Goal: Information Seeking & Learning: Understand process/instructions

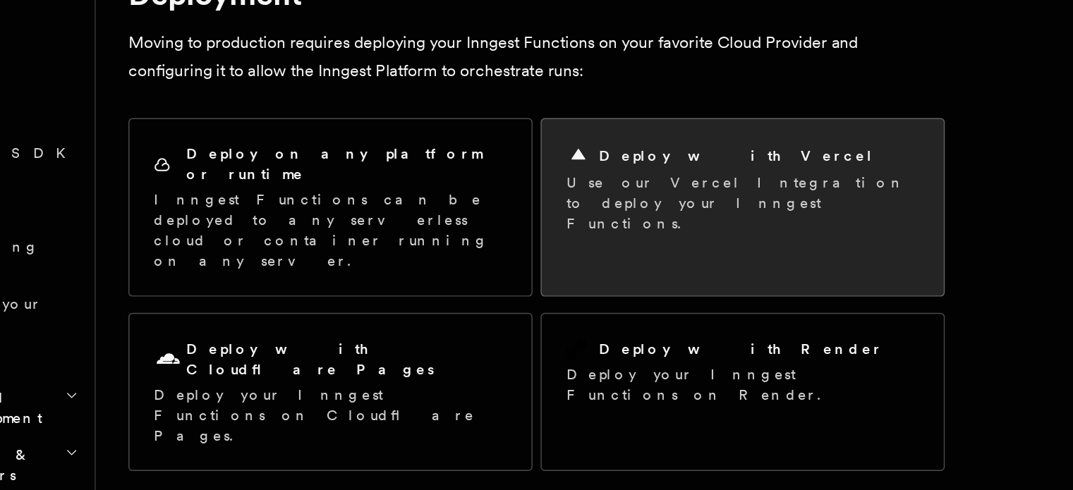
click at [554, 240] on p "Use our Vercel Integration to deploy your Inngest Functions." at bounding box center [622, 250] width 244 height 42
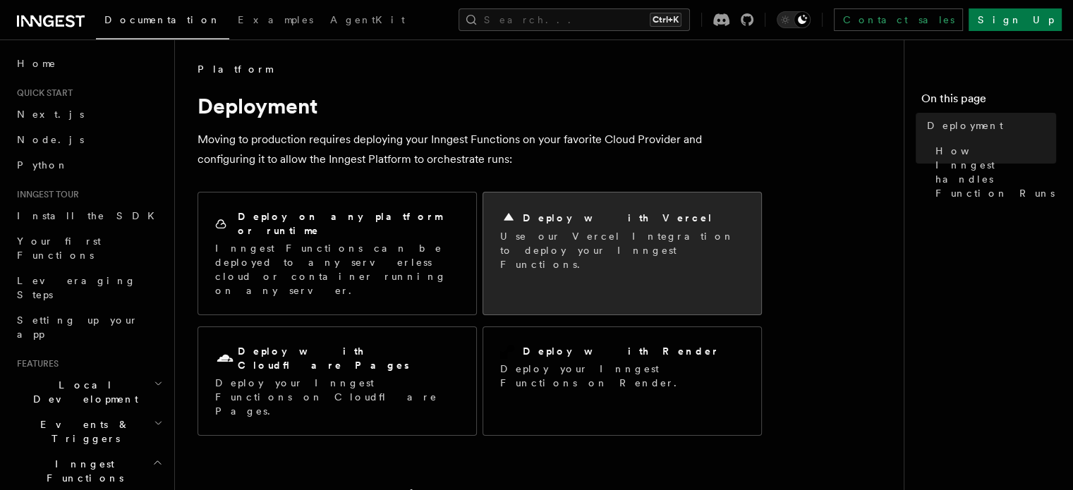
click at [581, 217] on h2 "Deploy with Vercel" at bounding box center [618, 218] width 190 height 14
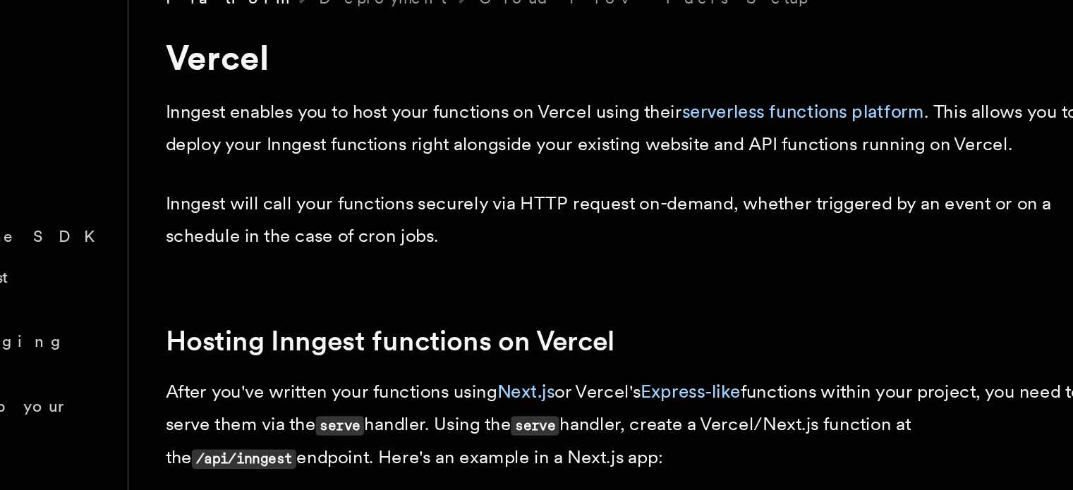
click at [269, 138] on p "Inngest enables you to host your functions on Vercel using their serverless fun…" at bounding box center [480, 150] width 564 height 40
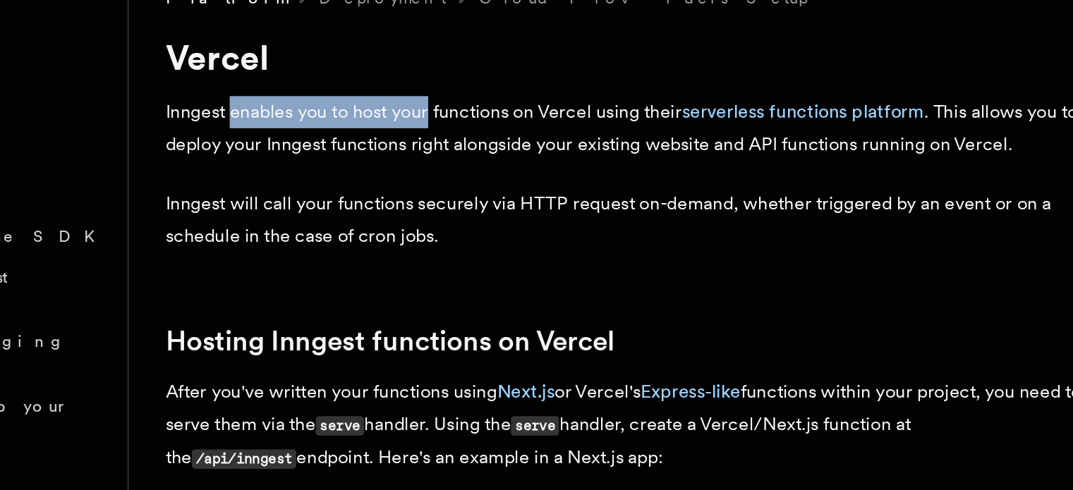
drag, startPoint x: 269, startPoint y: 138, endPoint x: 347, endPoint y: 143, distance: 78.5
click at [347, 143] on p "Inngest enables you to host your functions on Vercel using their serverless fun…" at bounding box center [480, 150] width 564 height 40
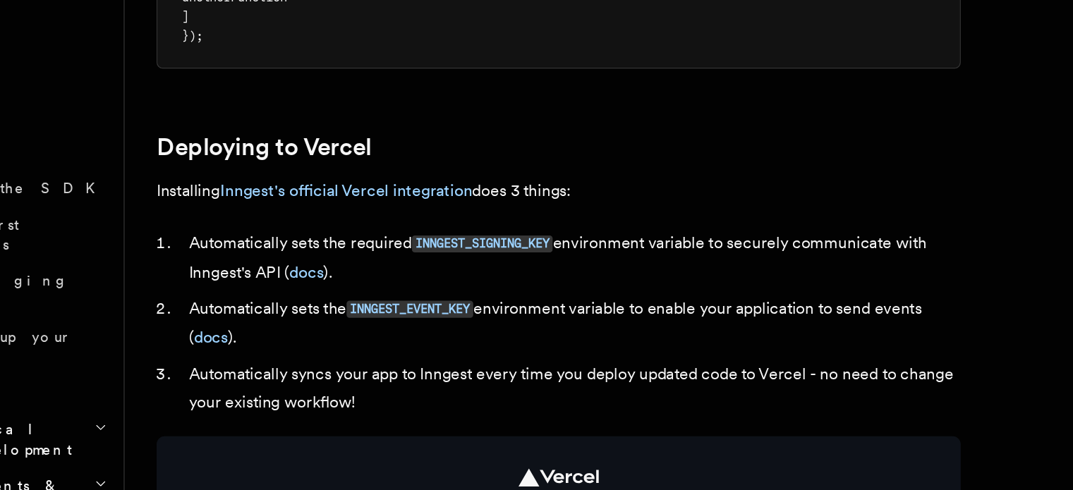
scroll to position [535, 0]
click at [310, 219] on link "Inngest's official Vercel integration" at bounding box center [330, 217] width 177 height 13
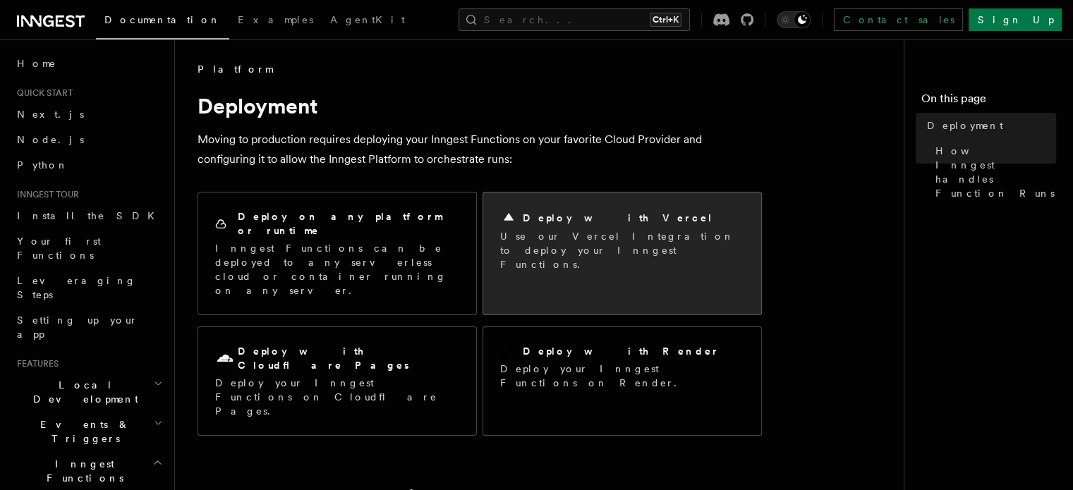
click at [537, 248] on p "Use our Vercel Integration to deploy your Inngest Functions." at bounding box center [622, 250] width 244 height 42
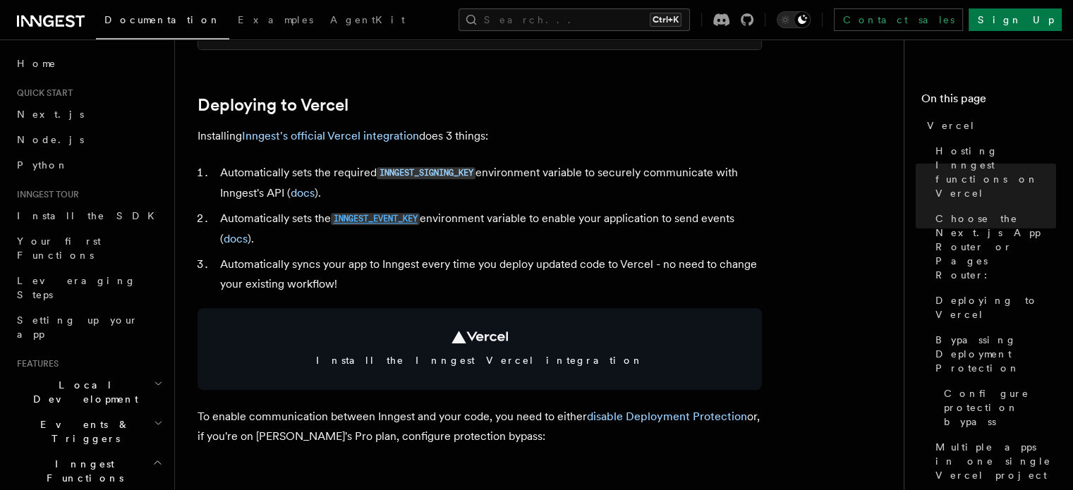
click at [379, 219] on code "INNGEST_EVENT_KEY" at bounding box center [375, 219] width 89 height 12
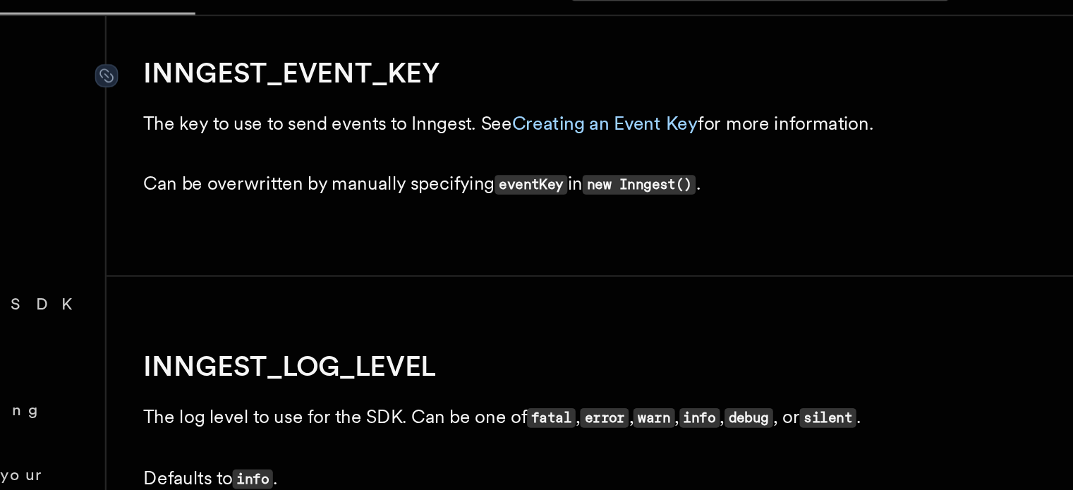
scroll to position [1609, 0]
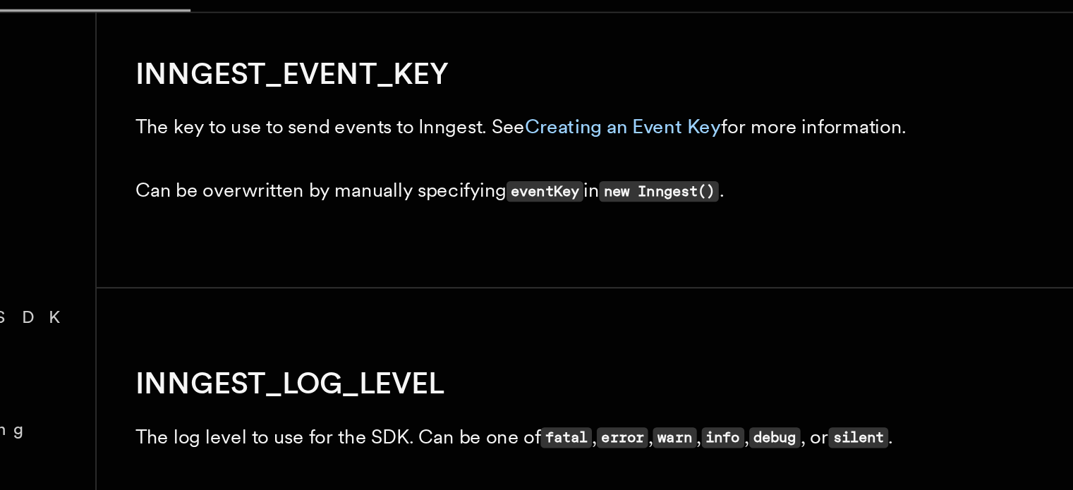
click at [262, 108] on p "The key to use to send events to Inngest. See Creating an Event Key for more in…" at bounding box center [480, 107] width 564 height 20
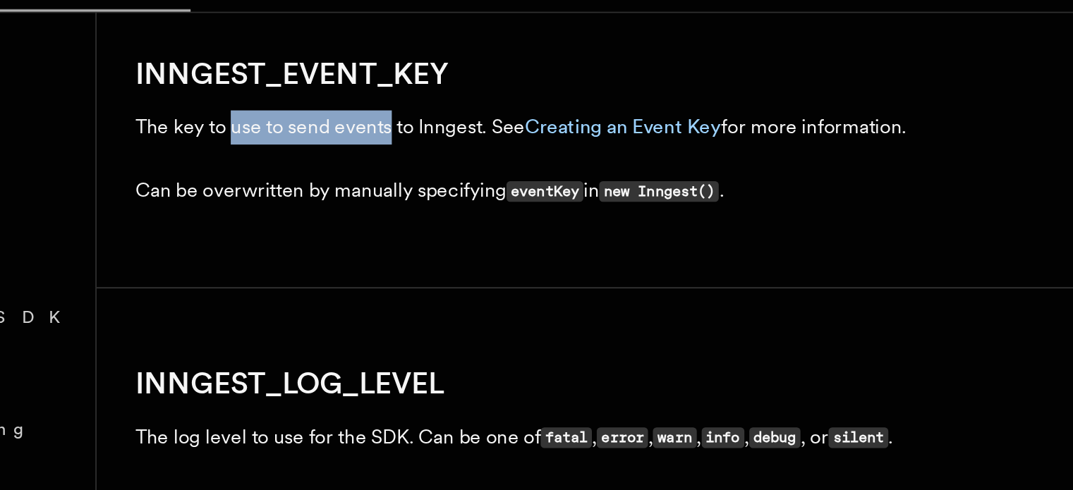
drag, startPoint x: 262, startPoint y: 108, endPoint x: 333, endPoint y: 114, distance: 70.8
click at [333, 114] on p "The key to use to send events to Inngest. See Creating an Event Key for more in…" at bounding box center [480, 107] width 564 height 20
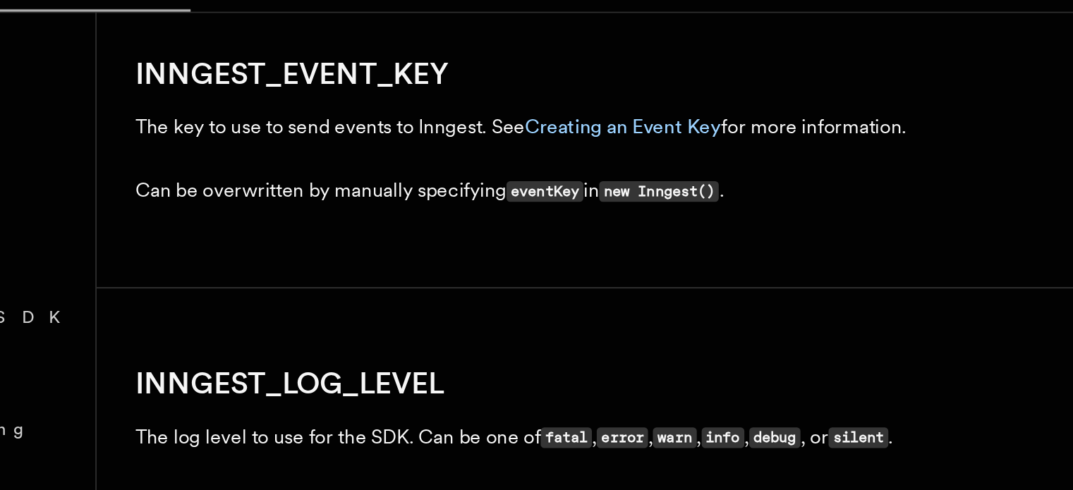
click at [365, 114] on p "The key to use to send events to Inngest. See Creating an Event Key for more in…" at bounding box center [480, 107] width 564 height 20
drag, startPoint x: 365, startPoint y: 114, endPoint x: 346, endPoint y: 113, distance: 19.1
click at [346, 113] on p "The key to use to send events to Inngest. See Creating an Event Key for more in…" at bounding box center [480, 107] width 564 height 20
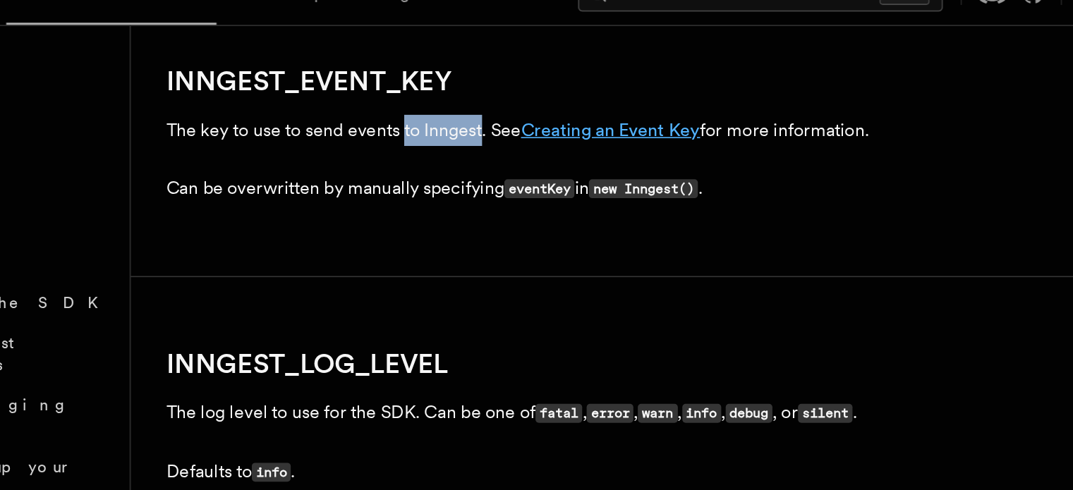
click at [482, 113] on link "Creating an Event Key" at bounding box center [480, 105] width 114 height 13
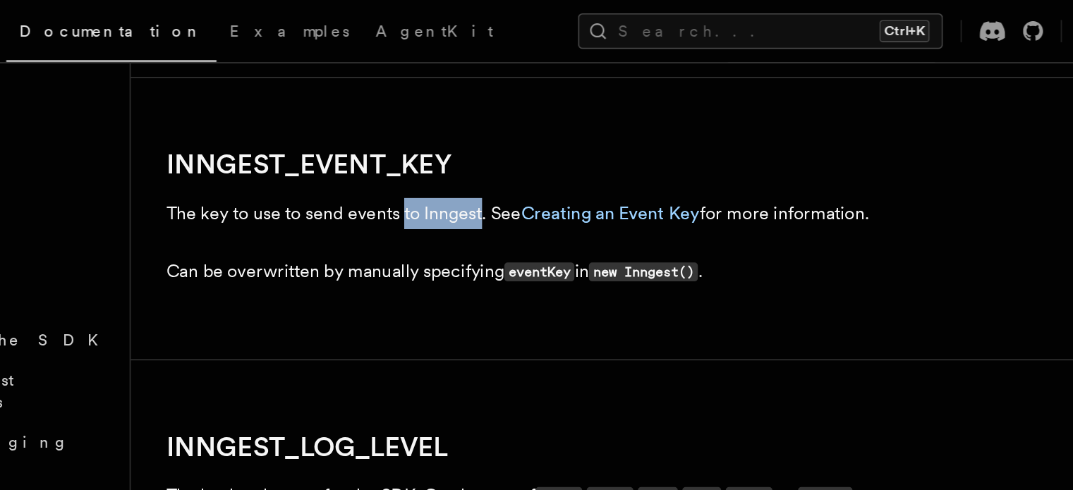
scroll to position [1579, 0]
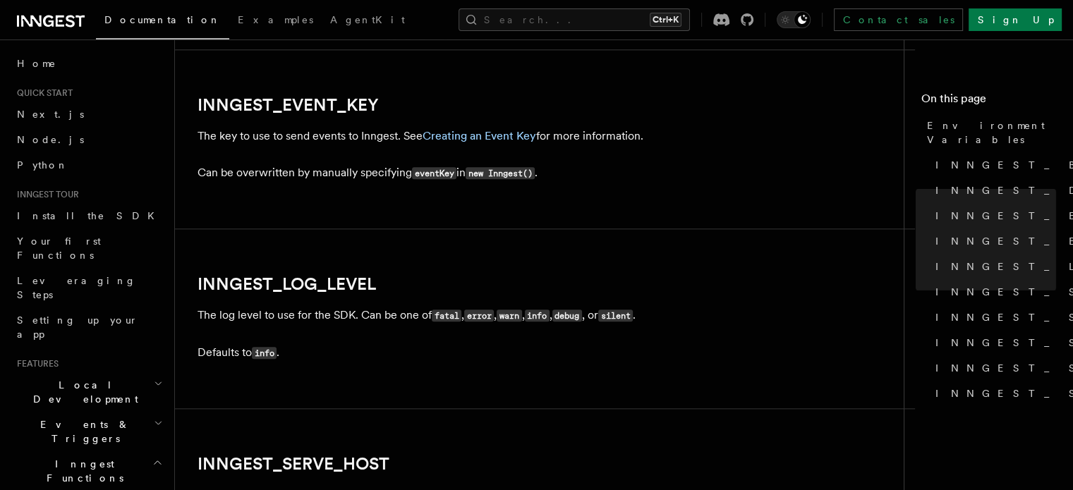
click at [363, 230] on article "References TypeScript SDK Using the SDK Environment Variables You can set envir…" at bounding box center [545, 146] width 695 height 3326
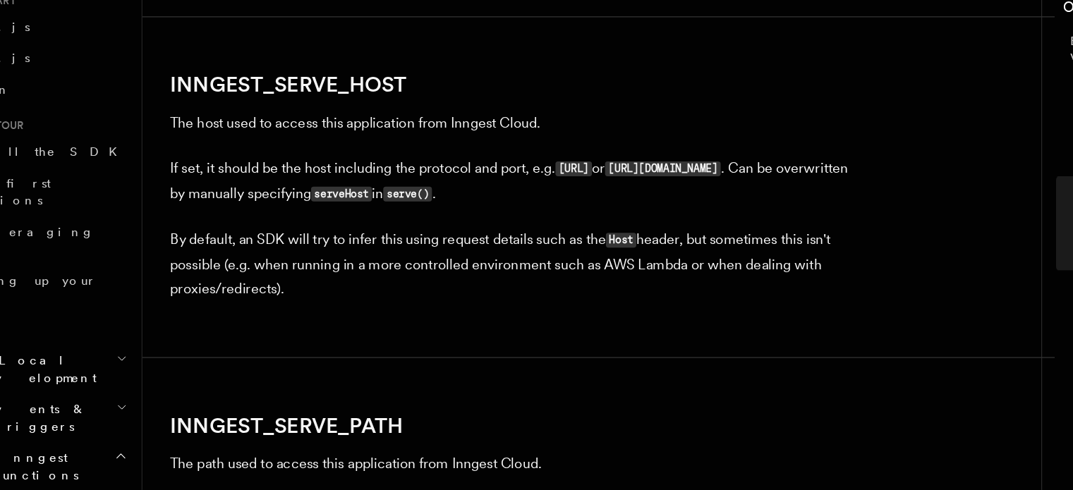
scroll to position [1883, 0]
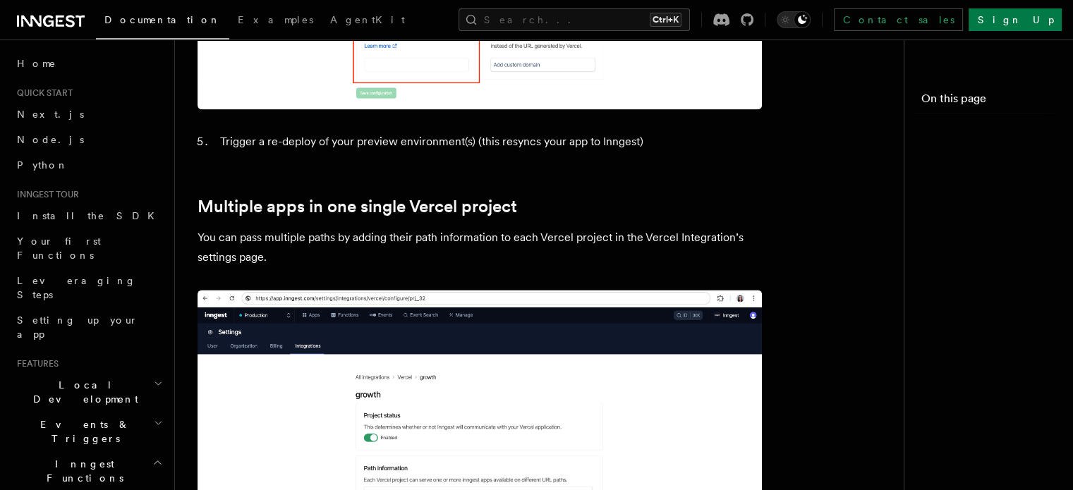
scroll to position [618, 0]
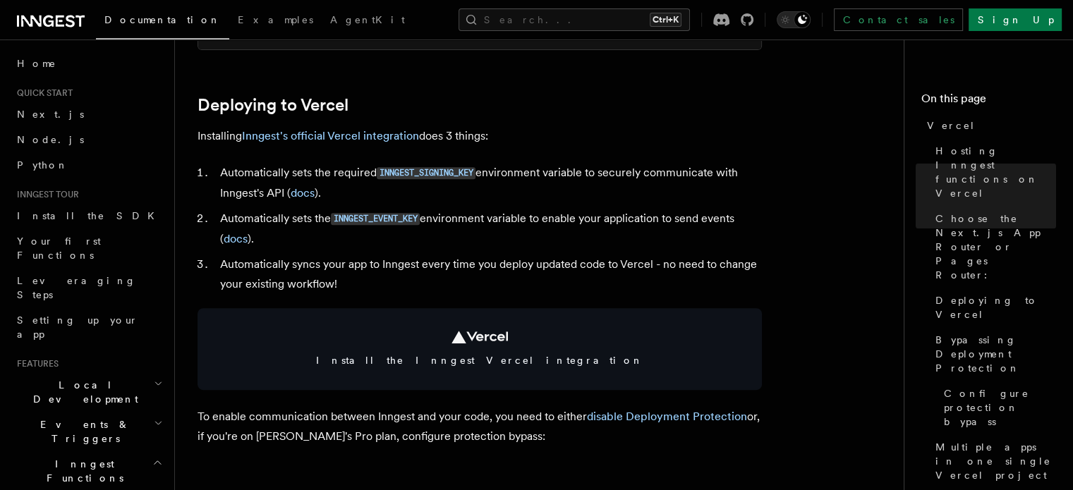
click at [291, 248] on li "Automatically sets the INNGEST_EVENT_KEY environment variable to enable your ap…" at bounding box center [489, 229] width 546 height 40
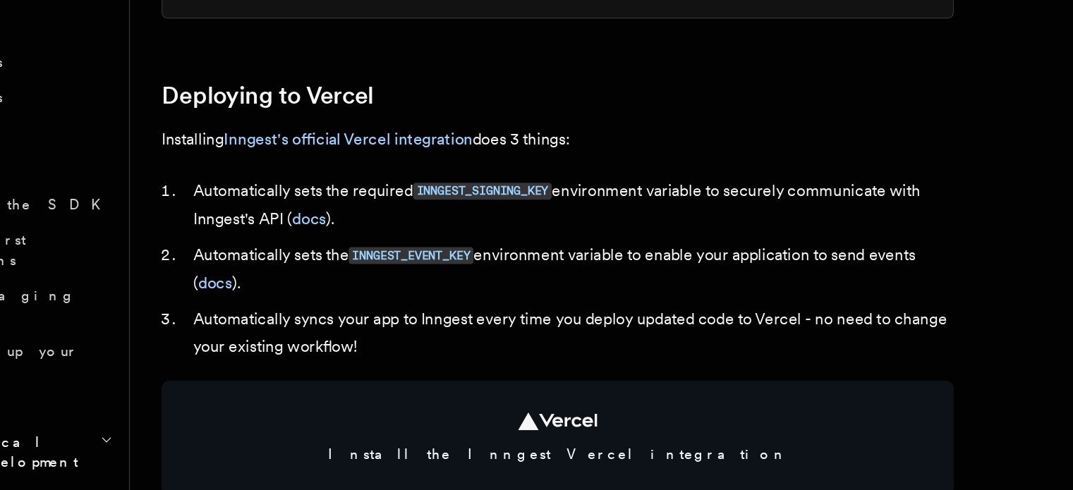
scroll to position [585, 0]
click at [304, 226] on link "docs" at bounding box center [303, 225] width 24 height 13
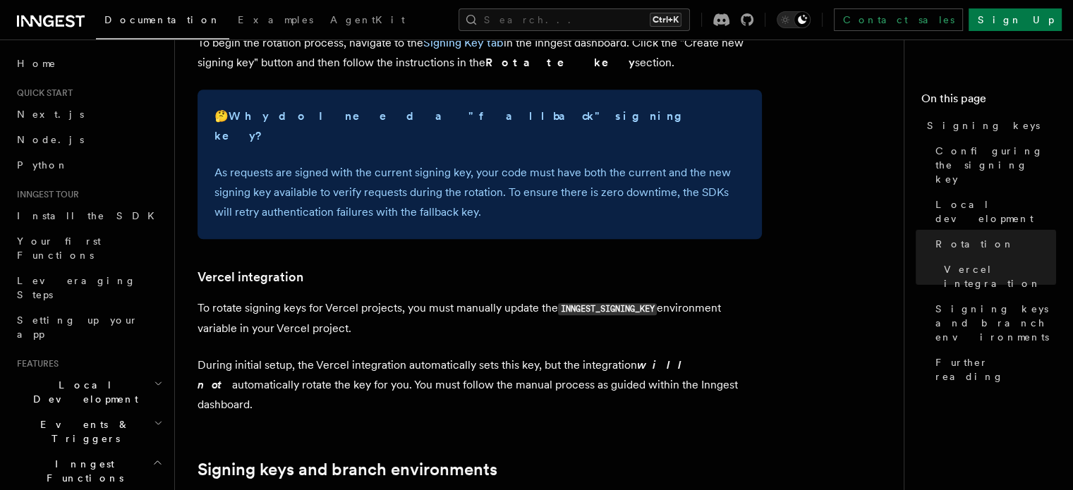
scroll to position [849, 0]
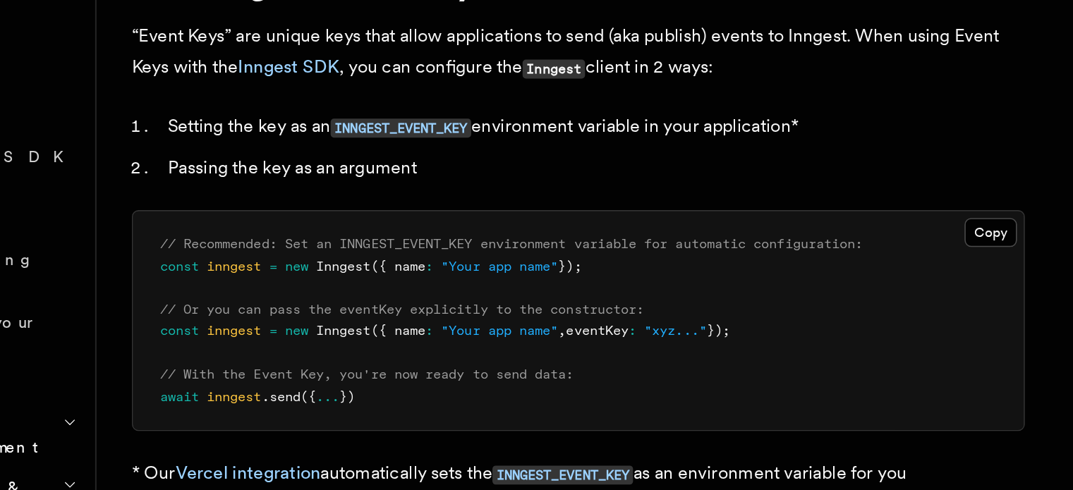
click at [309, 315] on span "// Or you can pass the eventKey explicitly to the constructor:" at bounding box center [368, 313] width 306 height 10
click at [312, 315] on span "// Or you can pass the eventKey explicitly to the constructor:" at bounding box center [368, 313] width 306 height 10
click at [312, 267] on span "// Recommended: Set an INNGEST_EVENT_KEY environment variable for automatic con…" at bounding box center [437, 271] width 444 height 10
drag, startPoint x: 312, startPoint y: 267, endPoint x: 348, endPoint y: 270, distance: 36.8
click at [348, 270] on span "// Recommended: Set an INNGEST_EVENT_KEY environment variable for automatic con…" at bounding box center [437, 271] width 444 height 10
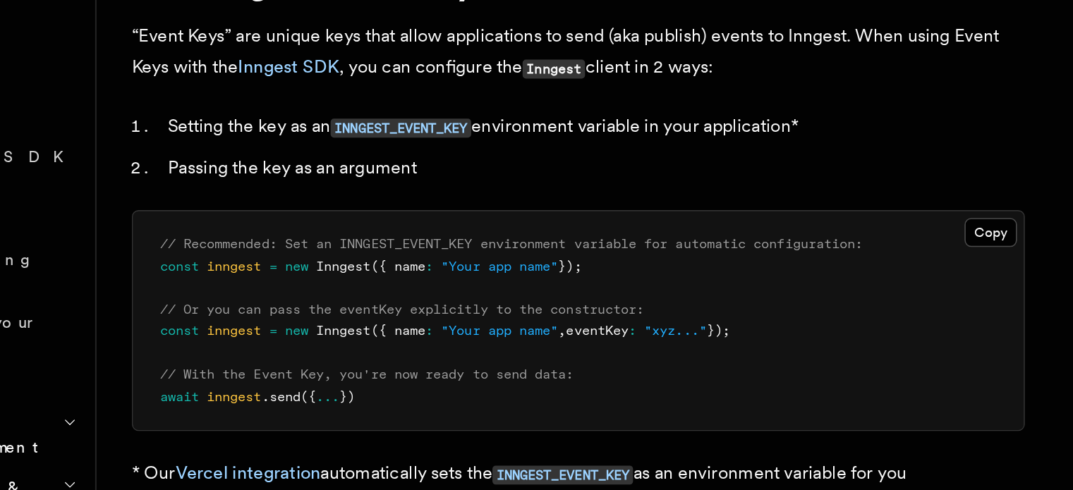
click at [431, 269] on span "// Recommended: Set an INNGEST_EVENT_KEY environment variable for automatic con…" at bounding box center [437, 271] width 444 height 10
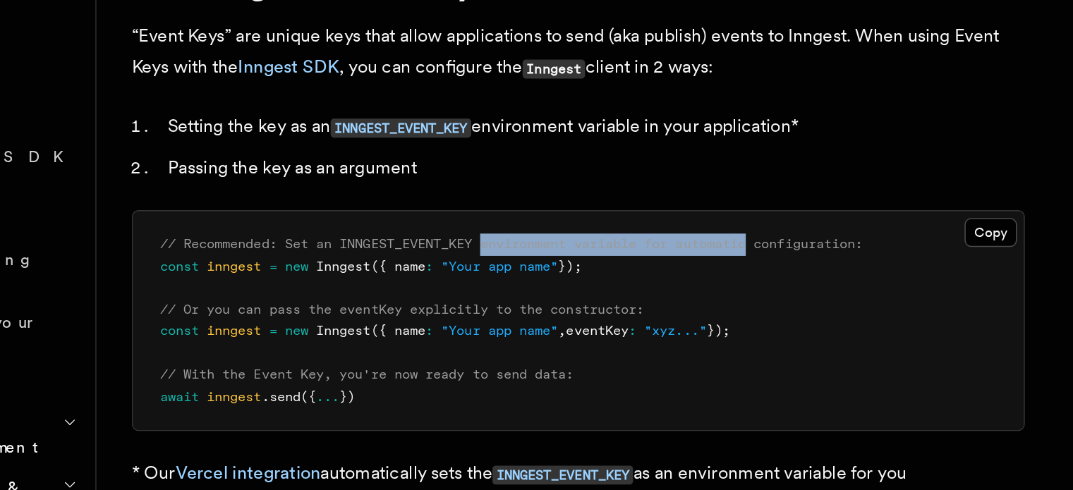
drag, startPoint x: 431, startPoint y: 269, endPoint x: 553, endPoint y: 269, distance: 122.0
click at [553, 269] on span "// Recommended: Set an INNGEST_EVENT_KEY environment variable for automatic con…" at bounding box center [437, 271] width 444 height 10
click at [565, 269] on span "// Recommended: Set an INNGEST_EVENT_KEY environment variable for automatic con…" at bounding box center [437, 271] width 444 height 10
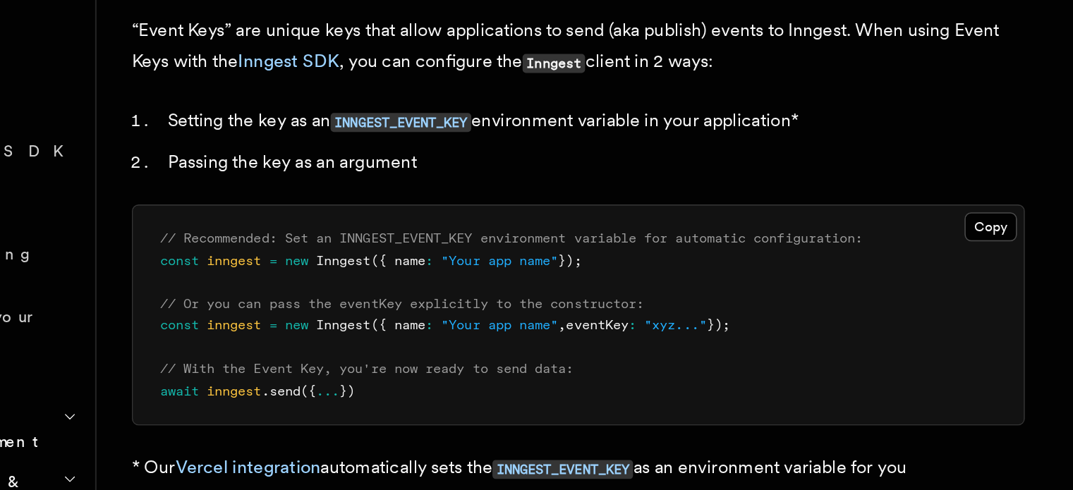
click at [351, 310] on span "// Or you can pass the eventKey explicitly to the constructor:" at bounding box center [368, 313] width 306 height 10
drag, startPoint x: 351, startPoint y: 310, endPoint x: 456, endPoint y: 312, distance: 105.1
click at [456, 312] on span "// Or you can pass the eventKey explicitly to the constructor:" at bounding box center [368, 313] width 306 height 10
click at [490, 312] on span "// Or you can pass the eventKey explicitly to the constructor:" at bounding box center [368, 313] width 306 height 10
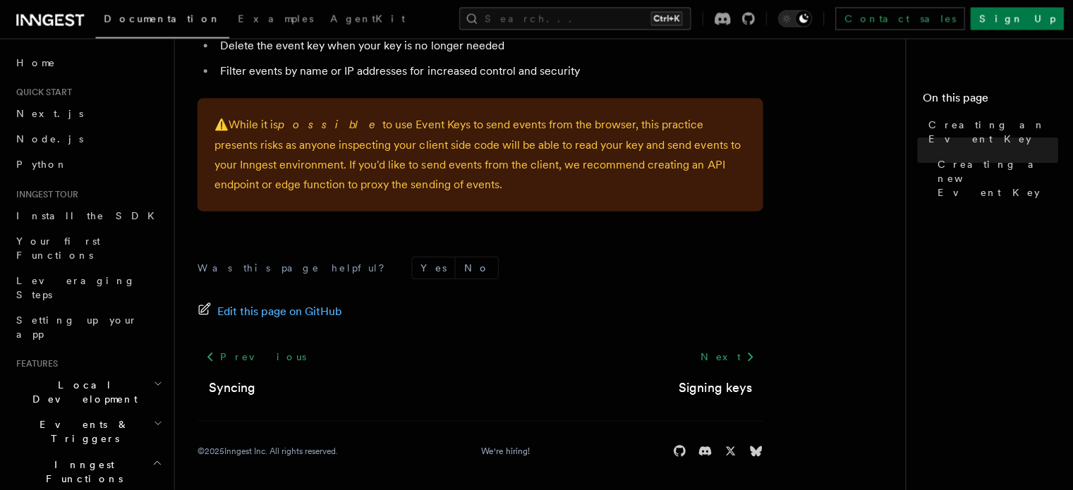
scroll to position [1120, 0]
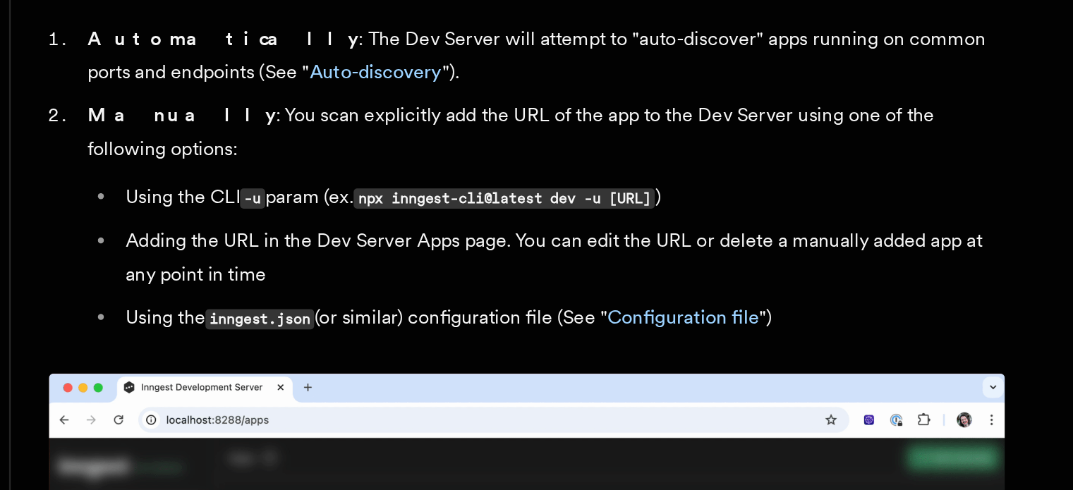
scroll to position [867, 0]
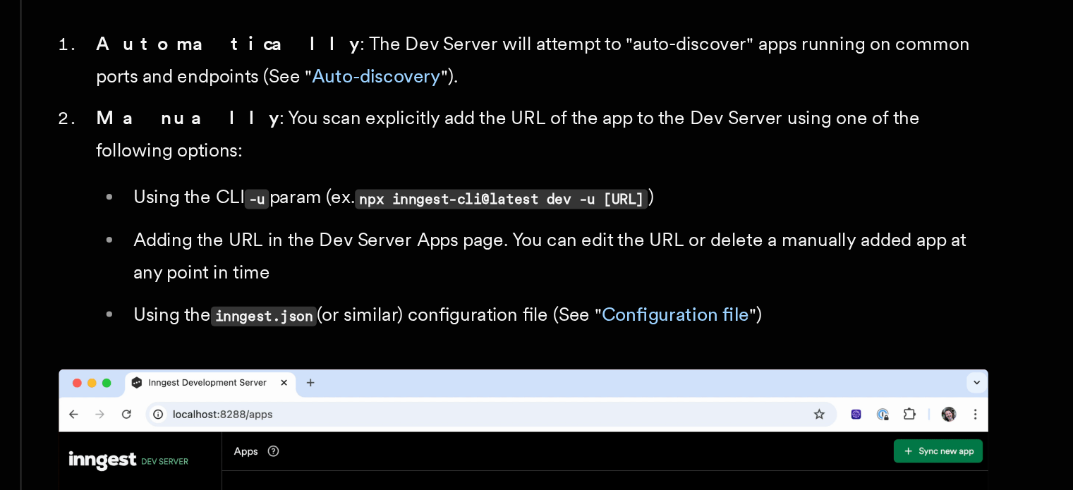
click at [307, 223] on li "Adding the URL in the Dev Server Apps page. You can edit the URL or delete a ma…" at bounding box center [499, 243] width 523 height 40
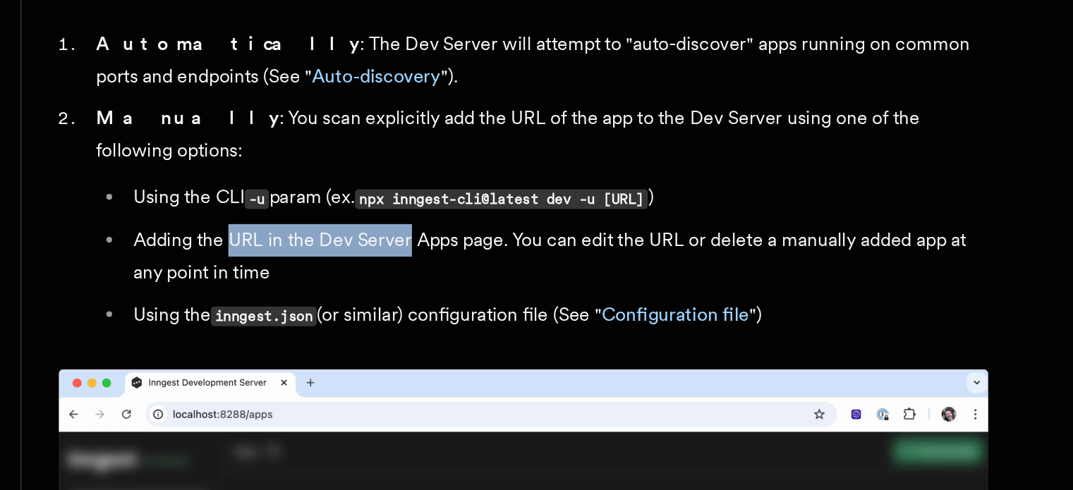
drag, startPoint x: 307, startPoint y: 213, endPoint x: 398, endPoint y: 217, distance: 91.1
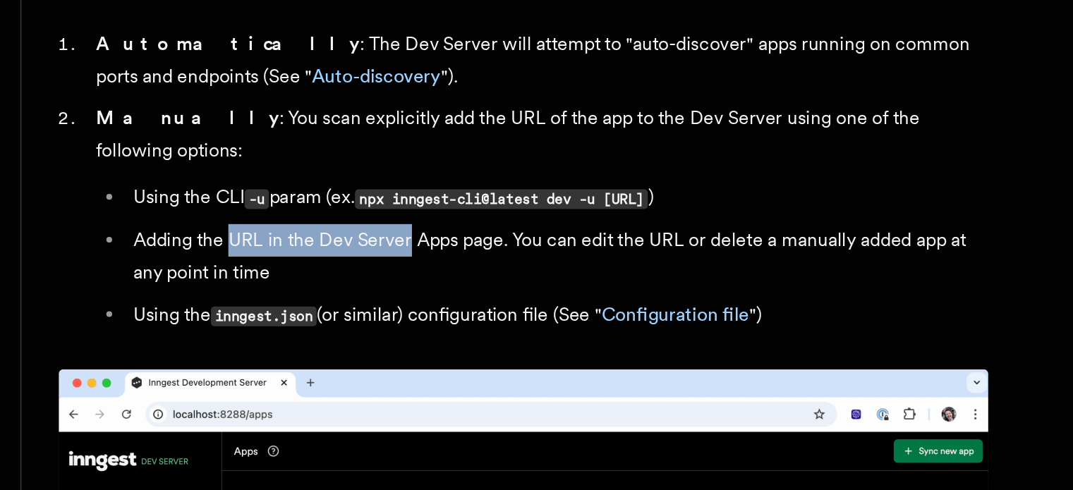
click at [398, 223] on li "Adding the URL in the Dev Server Apps page. You can edit the URL or delete a ma…" at bounding box center [499, 243] width 523 height 40
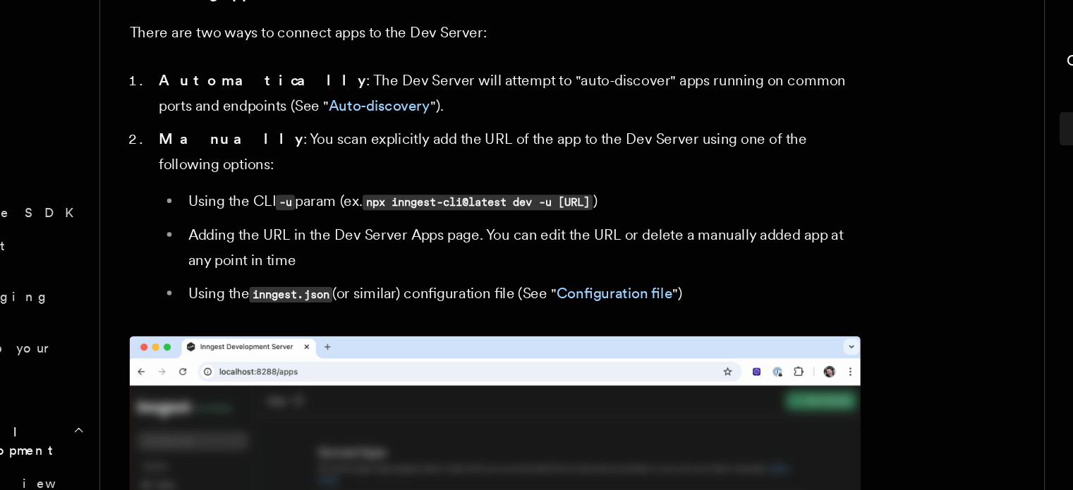
click at [406, 243] on li "Adding the URL in the Dev Server Apps page. You can edit the URL or delete a ma…" at bounding box center [499, 243] width 523 height 40
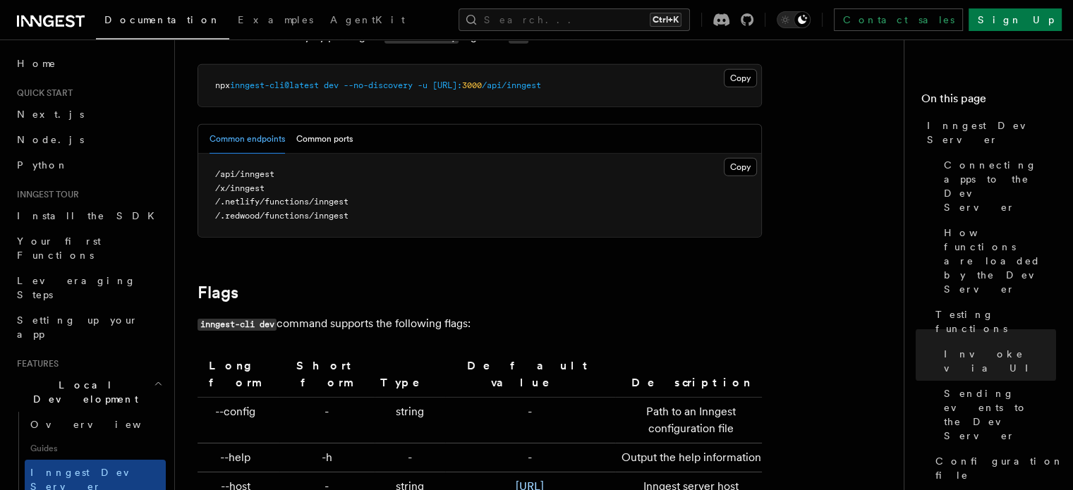
scroll to position [4100, 0]
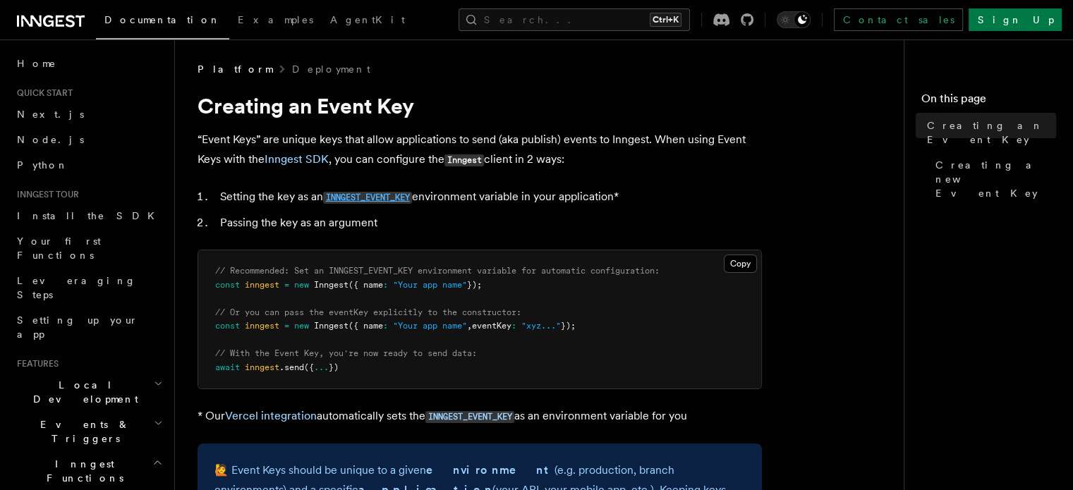
click at [367, 198] on code "INNGEST_EVENT_KEY" at bounding box center [367, 198] width 89 height 12
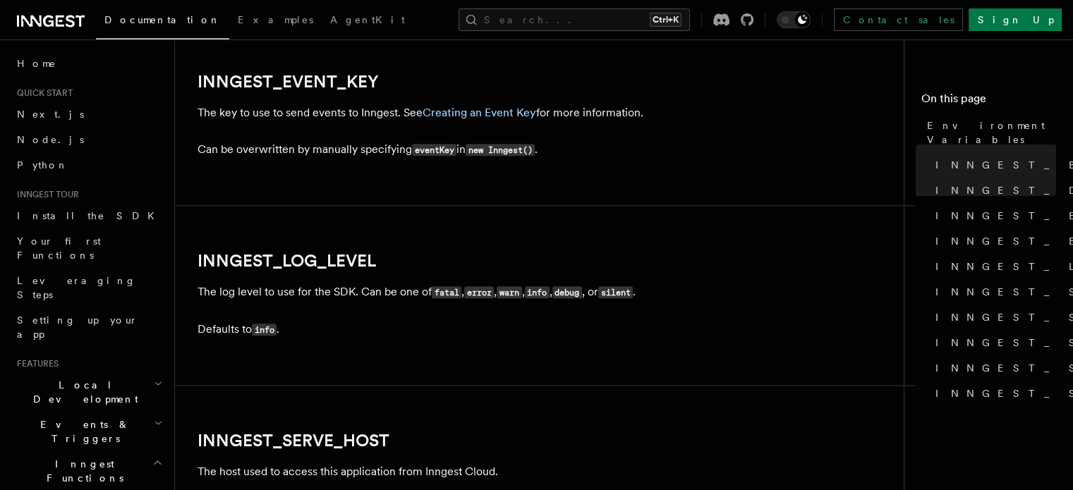
scroll to position [1609, 0]
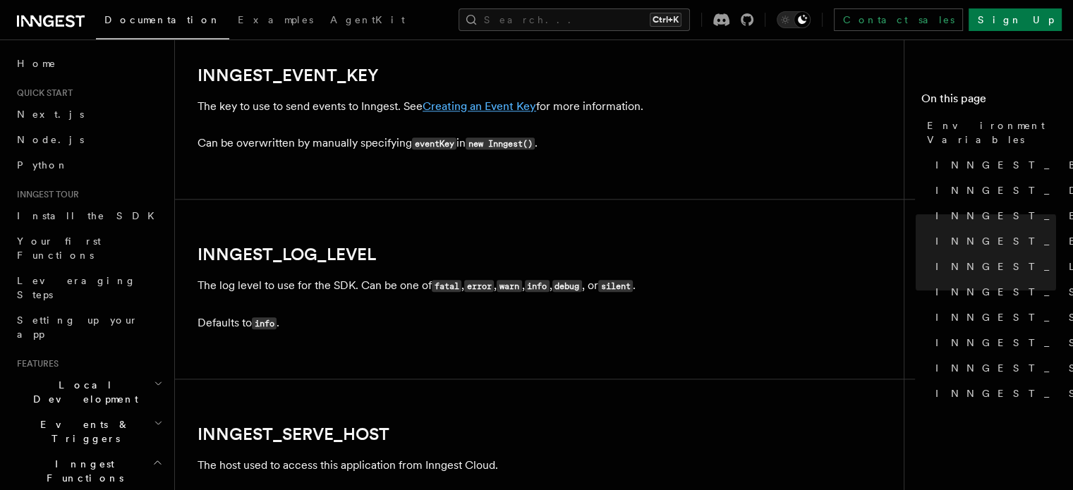
click at [503, 110] on link "Creating an Event Key" at bounding box center [480, 105] width 114 height 13
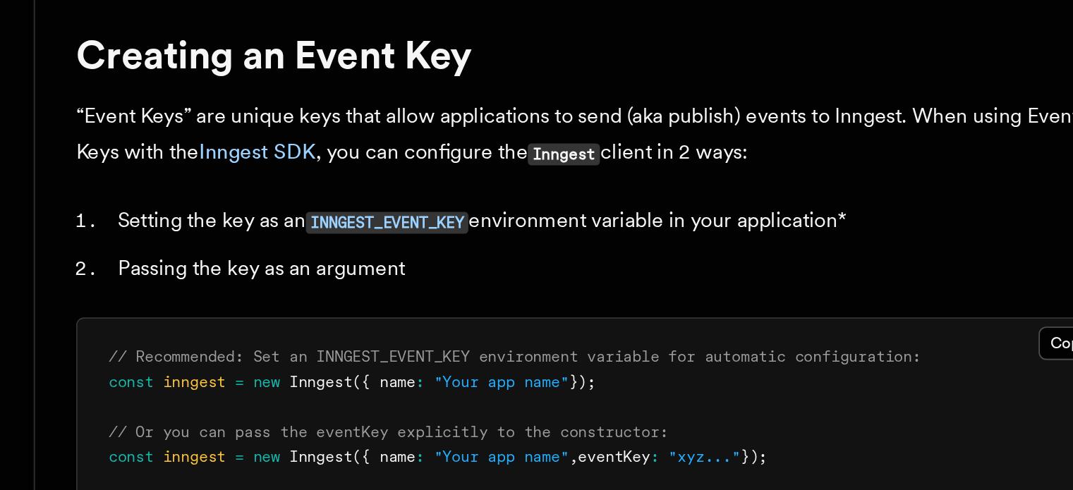
click at [244, 135] on p "“Event Keys” are unique keys that allow applications to send (aka publish) even…" at bounding box center [480, 150] width 564 height 40
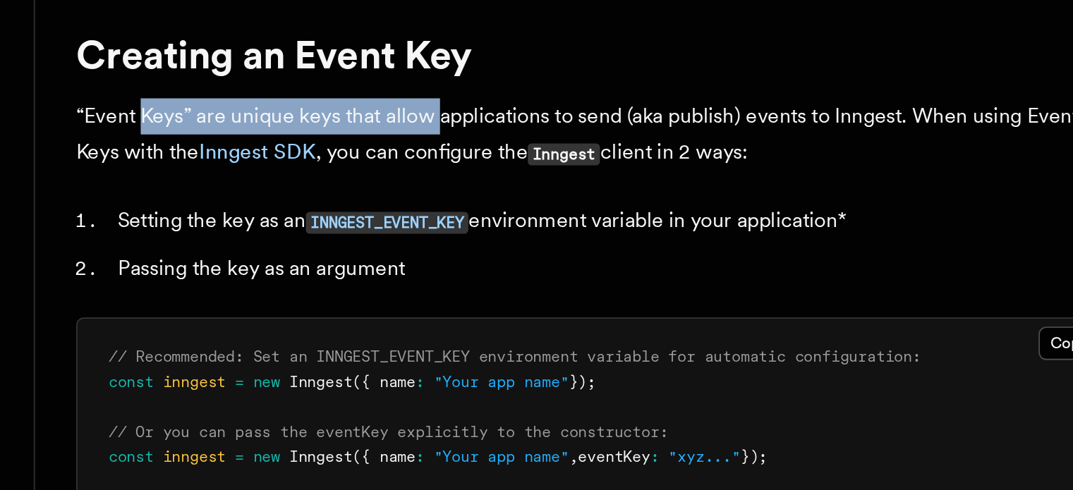
drag, startPoint x: 244, startPoint y: 135, endPoint x: 394, endPoint y: 133, distance: 149.6
click at [394, 133] on p "“Event Keys” are unique keys that allow applications to send (aka publish) even…" at bounding box center [480, 150] width 564 height 40
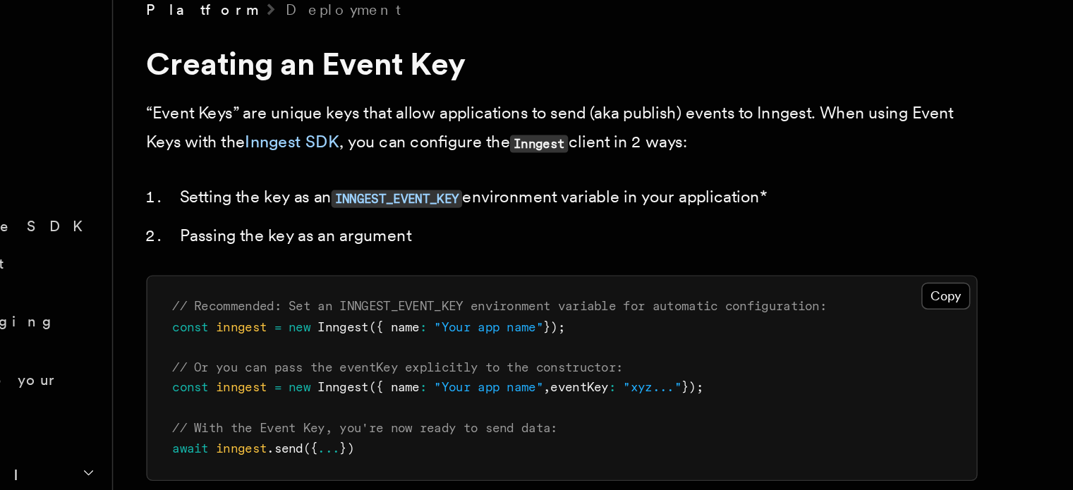
click at [498, 142] on p "“Event Keys” are unique keys that allow applications to send (aka publish) even…" at bounding box center [480, 150] width 564 height 40
drag, startPoint x: 498, startPoint y: 142, endPoint x: 456, endPoint y: 140, distance: 41.7
click at [456, 140] on p "“Event Keys” are unique keys that allow applications to send (aka publish) even…" at bounding box center [480, 150] width 564 height 40
click at [595, 133] on p "“Event Keys” are unique keys that allow applications to send (aka publish) even…" at bounding box center [480, 150] width 564 height 40
drag, startPoint x: 594, startPoint y: 133, endPoint x: 581, endPoint y: 137, distance: 13.2
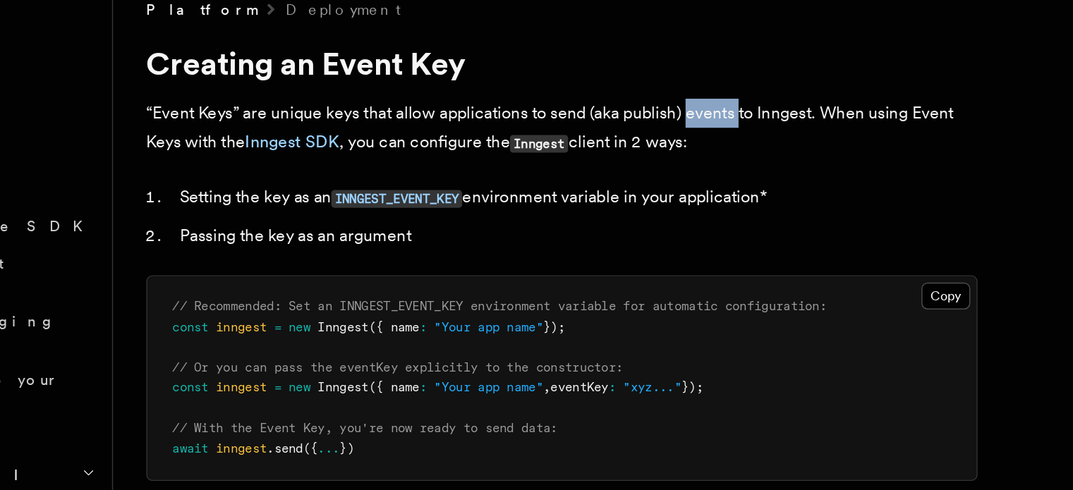
click at [581, 137] on p "“Event Keys” are unique keys that allow applications to send (aka publish) even…" at bounding box center [480, 150] width 564 height 40
click at [243, 154] on p "“Event Keys” are unique keys that allow applications to send (aka publish) even…" at bounding box center [480, 150] width 564 height 40
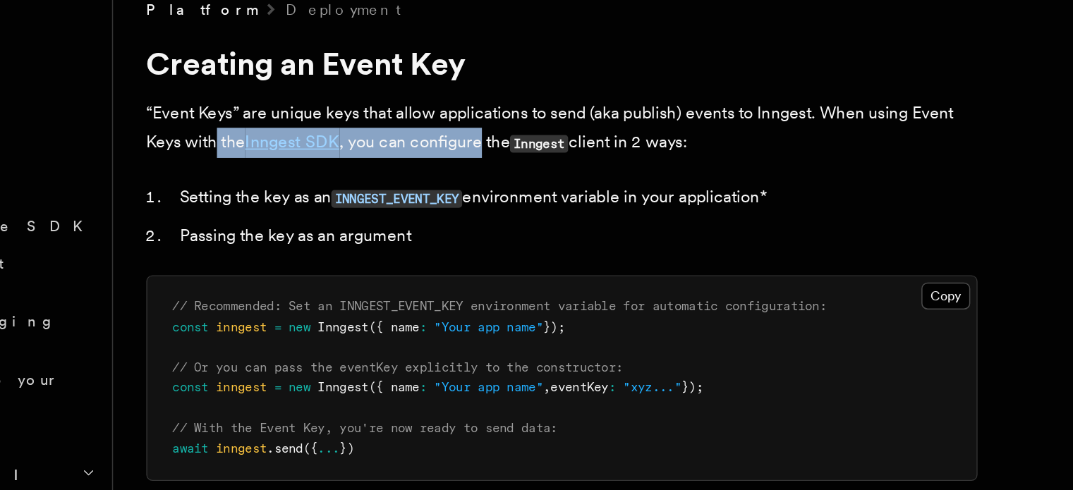
drag, startPoint x: 243, startPoint y: 154, endPoint x: 423, endPoint y: 157, distance: 179.9
click at [423, 157] on p "“Event Keys” are unique keys that allow applications to send (aka publish) even…" at bounding box center [480, 150] width 564 height 40
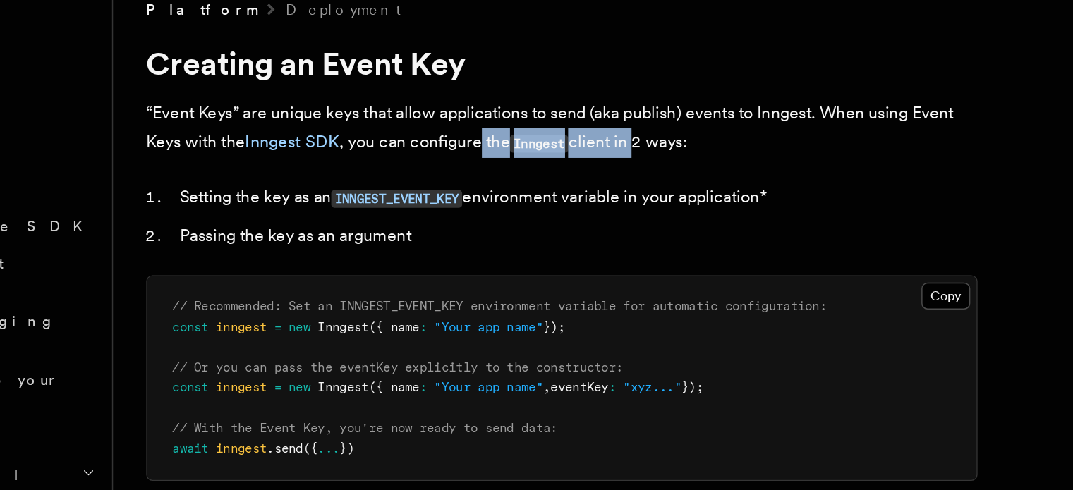
drag, startPoint x: 423, startPoint y: 157, endPoint x: 523, endPoint y: 153, distance: 100.9
click at [523, 153] on p "“Event Keys” are unique keys that allow applications to send (aka publish) even…" at bounding box center [480, 150] width 564 height 40
click at [525, 155] on p "“Event Keys” are unique keys that allow applications to send (aka publish) even…" at bounding box center [480, 150] width 564 height 40
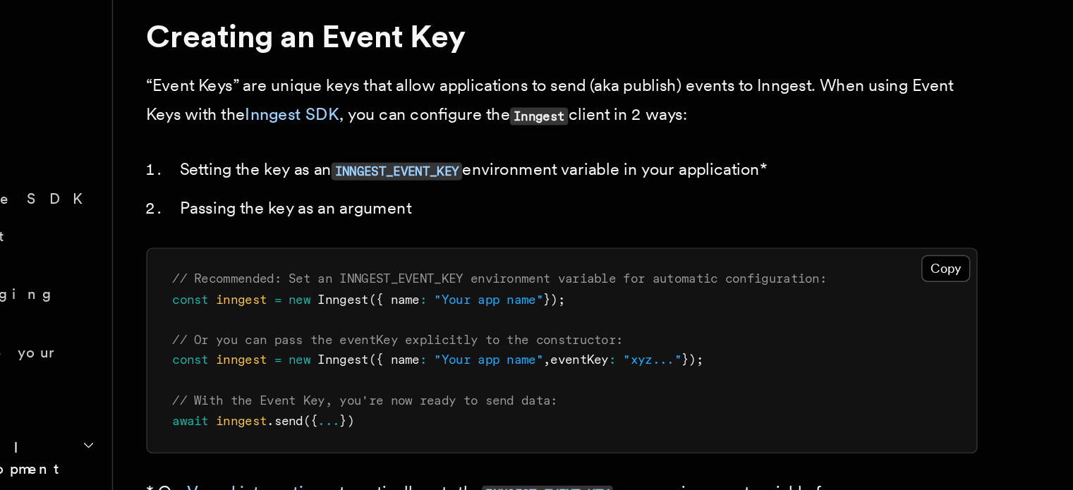
click at [293, 193] on li "Setting the key as an INNGEST_EVENT_KEY environment variable in your applicatio…" at bounding box center [489, 197] width 546 height 20
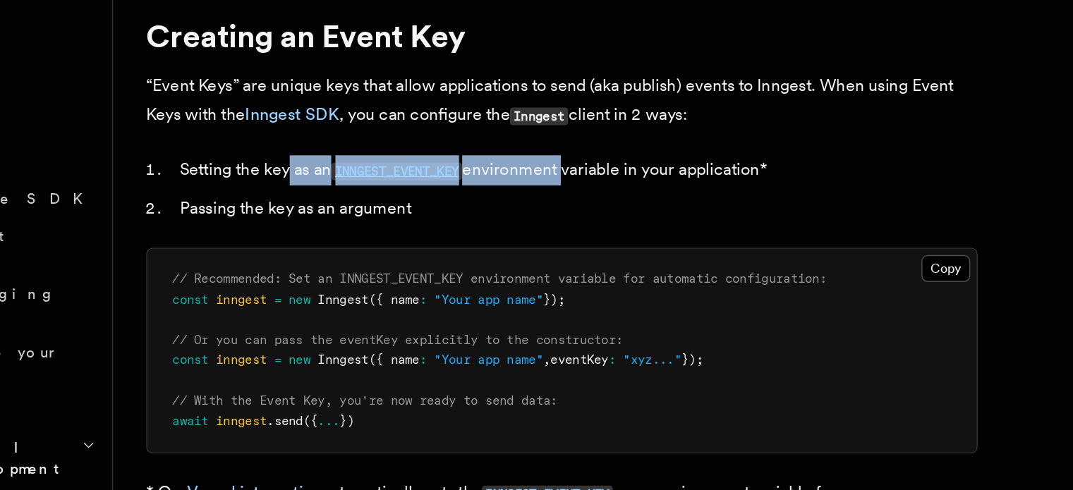
drag, startPoint x: 293, startPoint y: 193, endPoint x: 463, endPoint y: 190, distance: 170.0
click at [463, 190] on li "Setting the key as an INNGEST_EVENT_KEY environment variable in your applicatio…" at bounding box center [489, 197] width 546 height 20
click at [471, 194] on li "Setting the key as an INNGEST_EVENT_KEY environment variable in your applicatio…" at bounding box center [489, 197] width 546 height 20
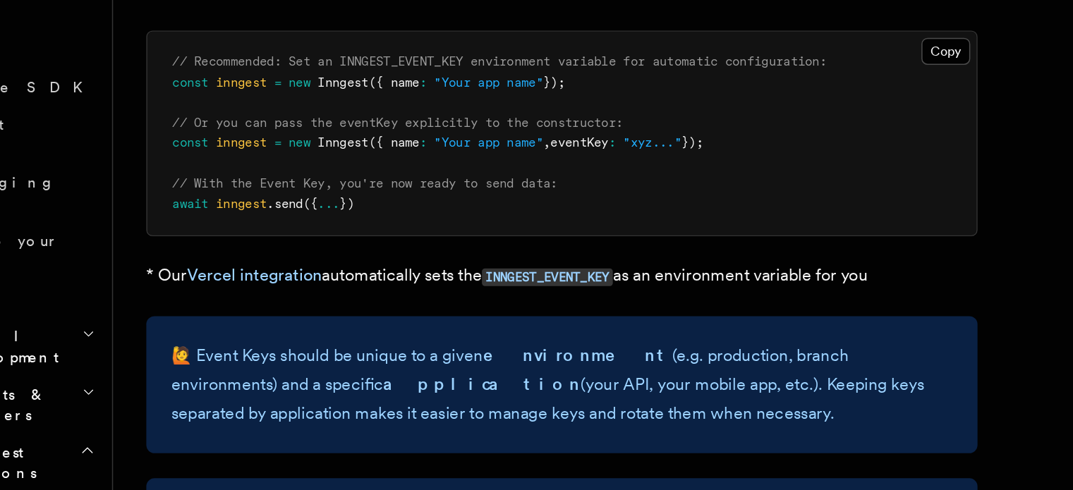
scroll to position [75, 0]
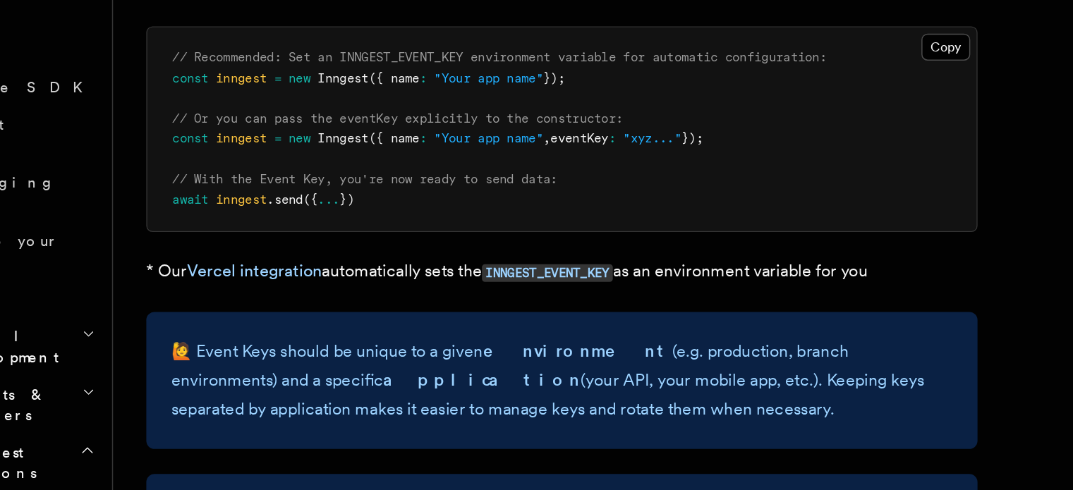
click at [346, 341] on p "* Our Vercel integration automatically sets the INNGEST_EVENT_KEY as an environ…" at bounding box center [480, 342] width 564 height 20
drag, startPoint x: 346, startPoint y: 341, endPoint x: 393, endPoint y: 343, distance: 47.3
click at [393, 343] on p "* Our Vercel integration automatically sets the INNGEST_EVENT_KEY as an environ…" at bounding box center [480, 342] width 564 height 20
click at [585, 336] on p "* Our Vercel integration automatically sets the INNGEST_EVENT_KEY as an environ…" at bounding box center [480, 342] width 564 height 20
drag, startPoint x: 585, startPoint y: 336, endPoint x: 612, endPoint y: 341, distance: 27.1
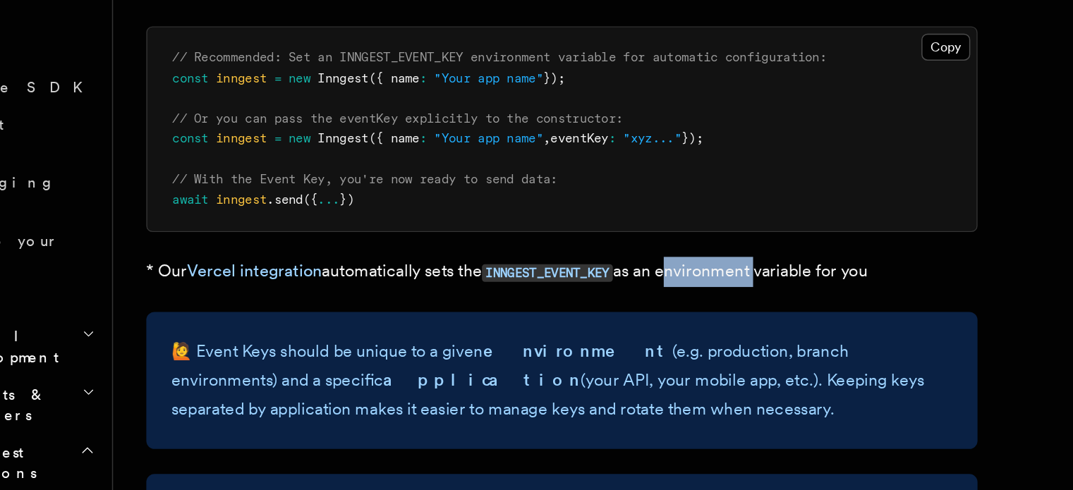
click at [612, 341] on p "* Our Vercel integration automatically sets the INNGEST_EVENT_KEY as an environ…" at bounding box center [480, 342] width 564 height 20
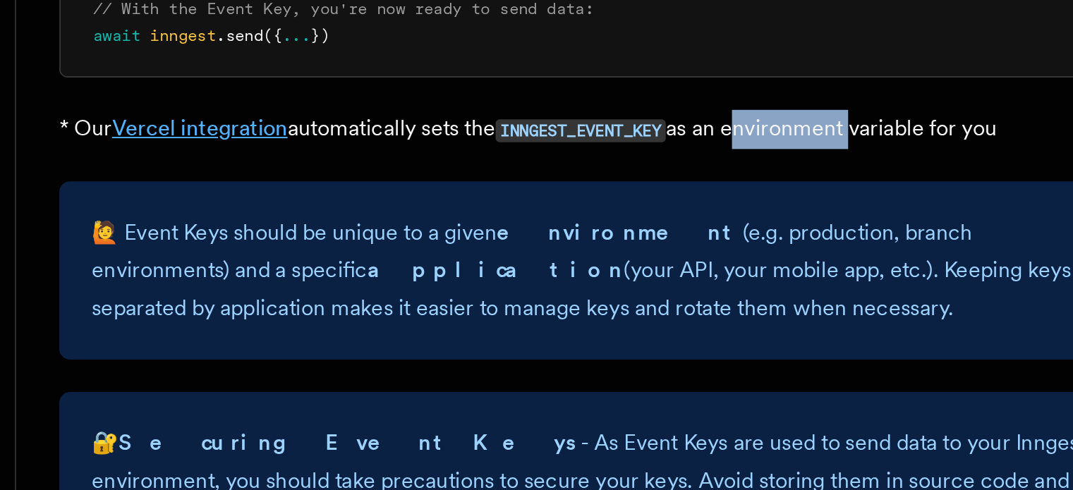
scroll to position [235, 0]
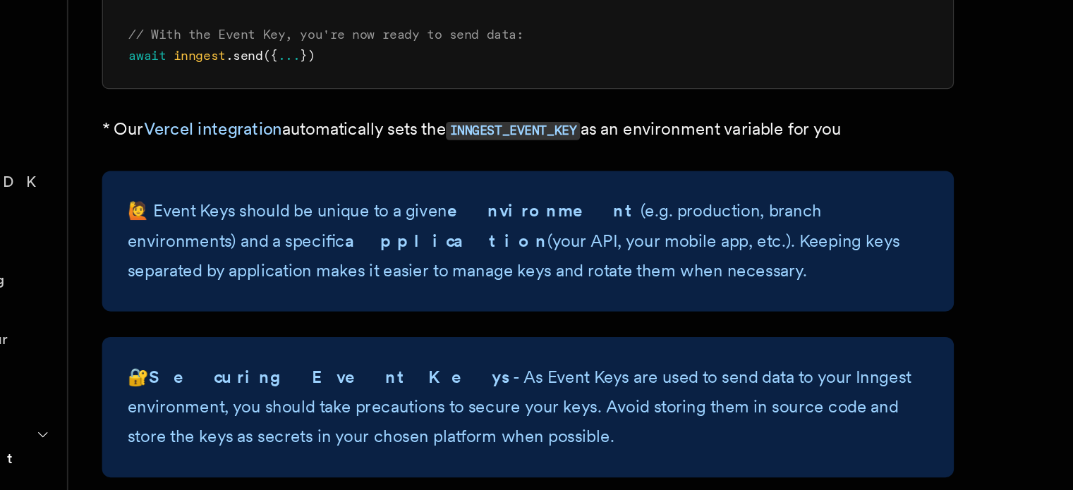
click at [437, 366] on p "🔐 Securing Event Keys - As Event Keys are used to send data to your Inngest env…" at bounding box center [479, 365] width 530 height 59
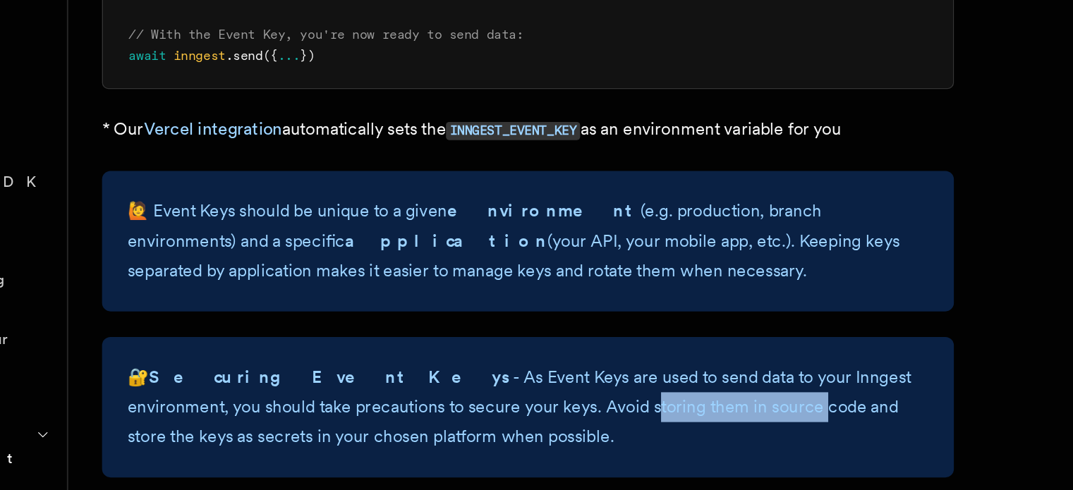
drag, startPoint x: 437, startPoint y: 366, endPoint x: 517, endPoint y: 371, distance: 80.6
click at [517, 371] on p "🔐 Securing Event Keys - As Event Keys are used to send data to your Inngest env…" at bounding box center [479, 365] width 530 height 59
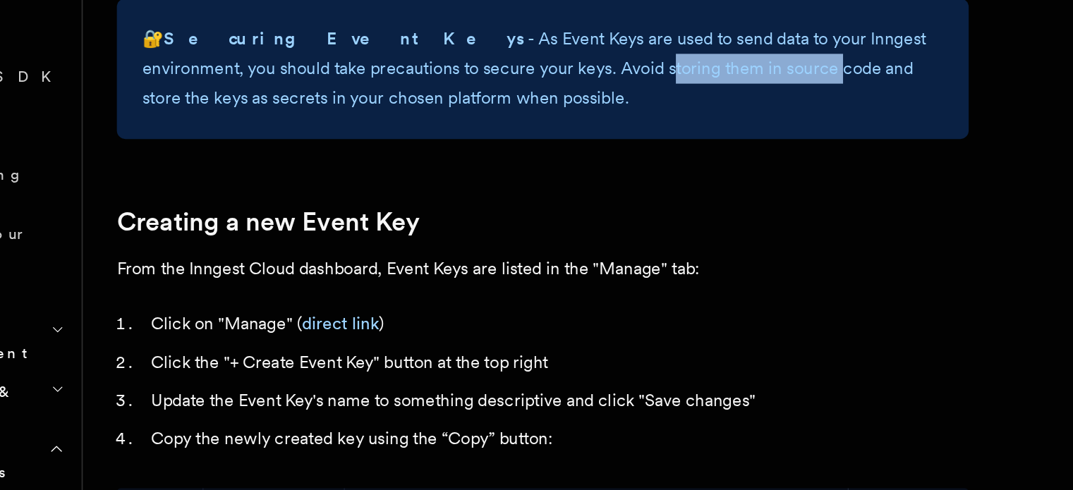
scroll to position [390, 0]
click at [351, 379] on link "direct link" at bounding box center [345, 378] width 51 height 13
